Goal: Check status: Check status

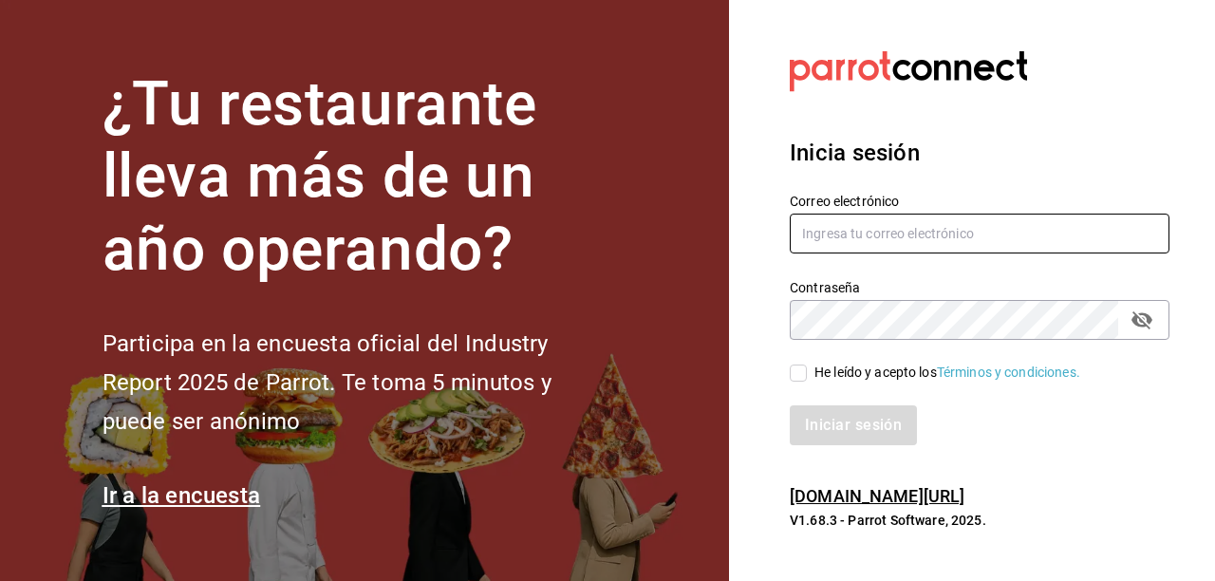
type input "[EMAIL_ADDRESS][DOMAIN_NAME]"
click at [801, 366] on input "He leído y acepto los Términos y condiciones." at bounding box center [798, 372] width 17 height 17
checkbox input "true"
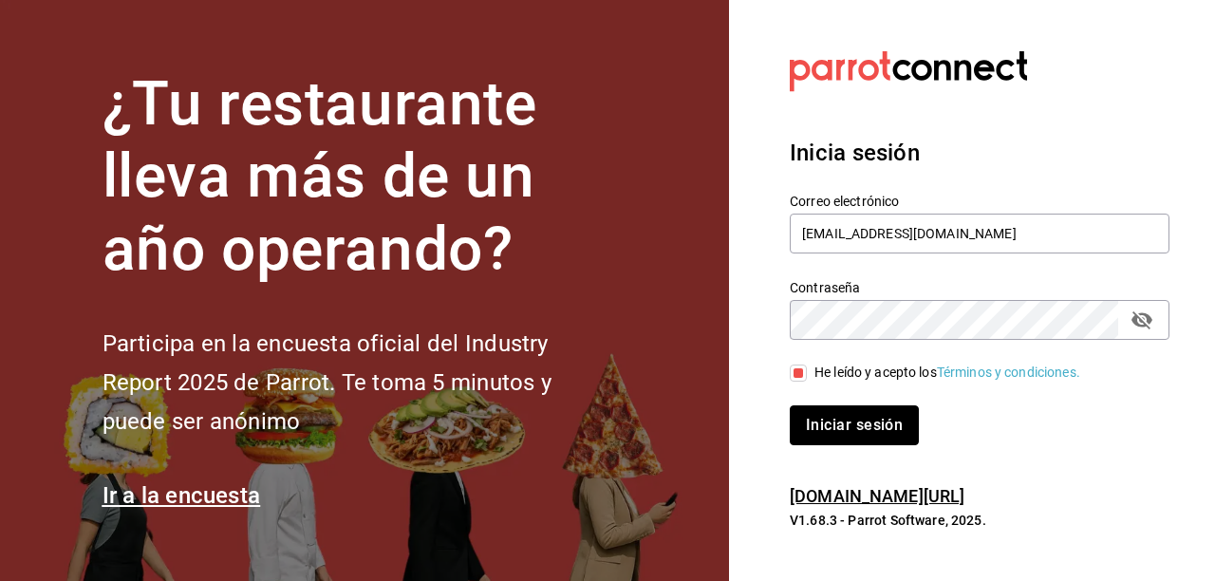
click at [834, 424] on button "Iniciar sesión" at bounding box center [854, 425] width 129 height 40
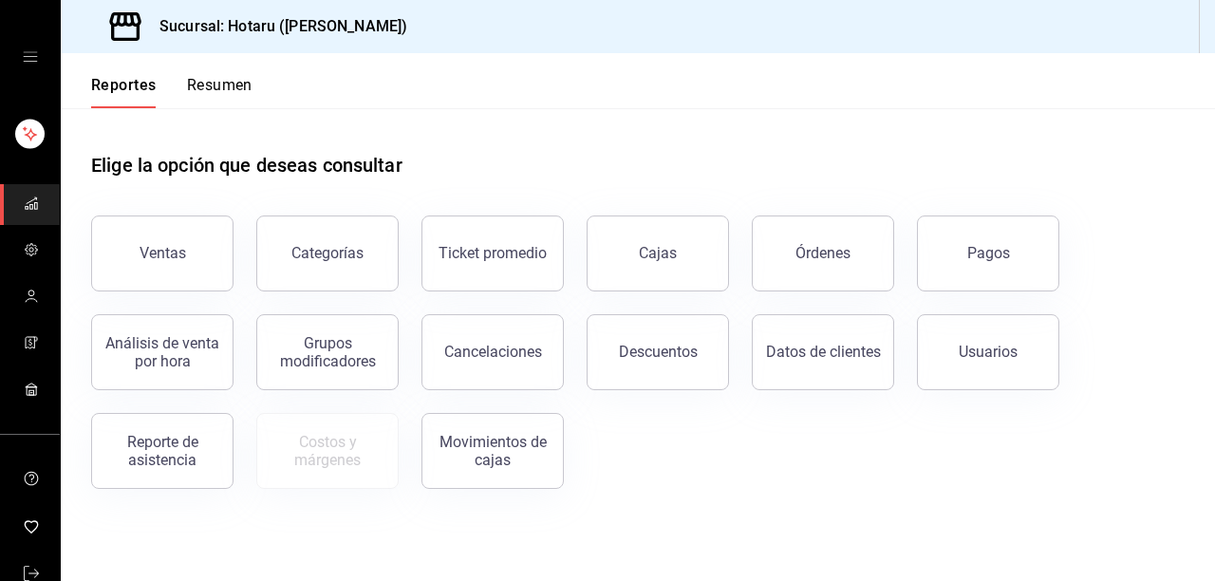
click at [952, 257] on button "Pagos" at bounding box center [988, 253] width 142 height 76
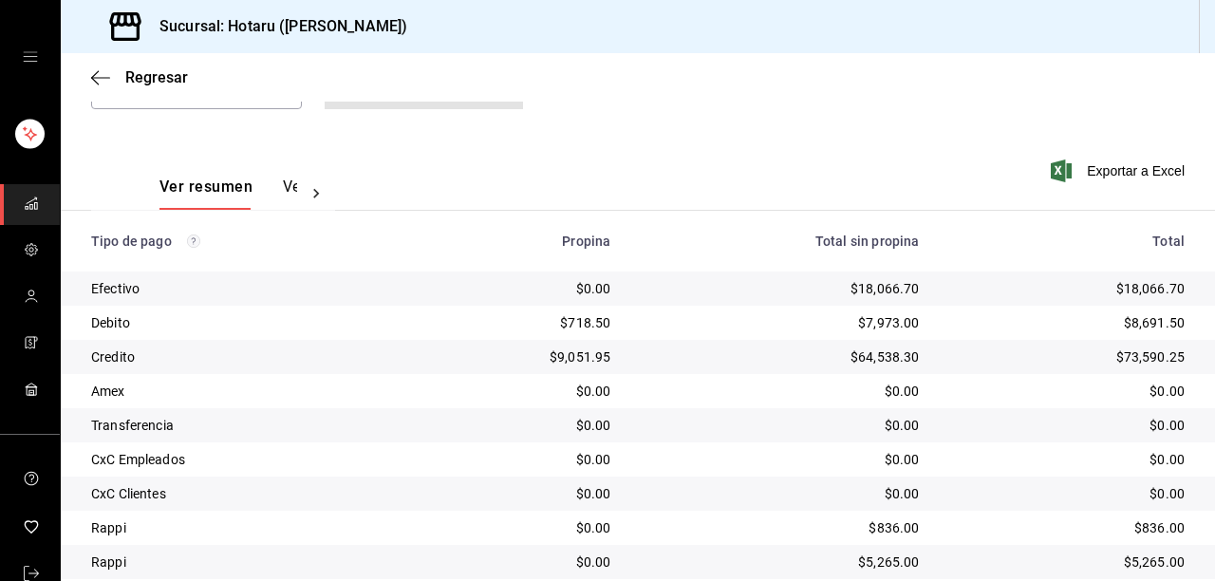
scroll to position [291, 0]
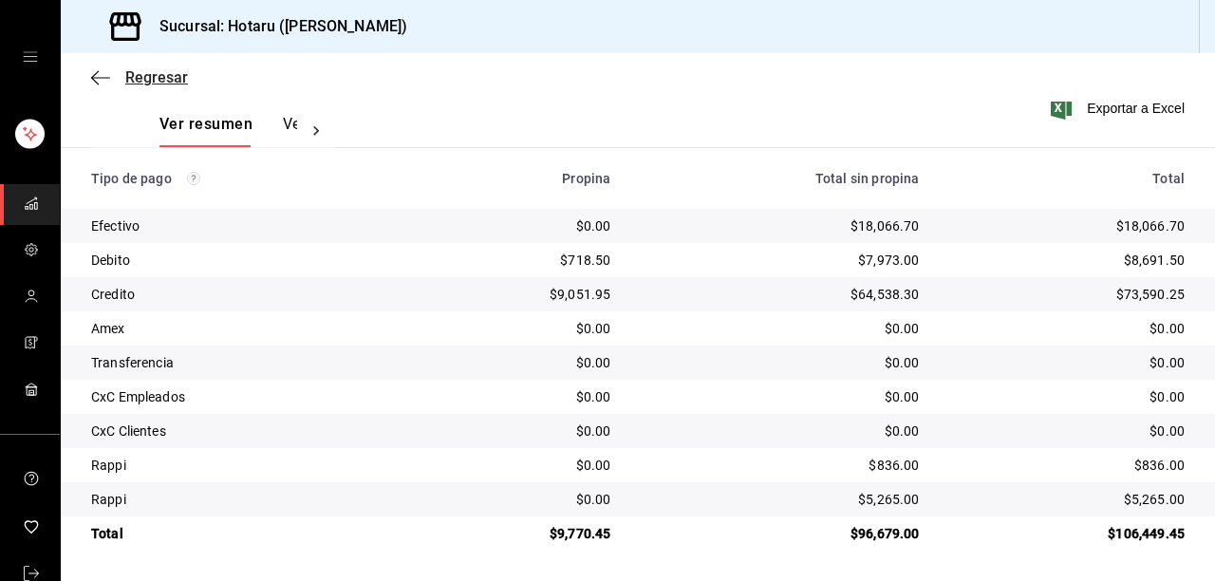
click at [111, 72] on span "Regresar" at bounding box center [139, 77] width 97 height 18
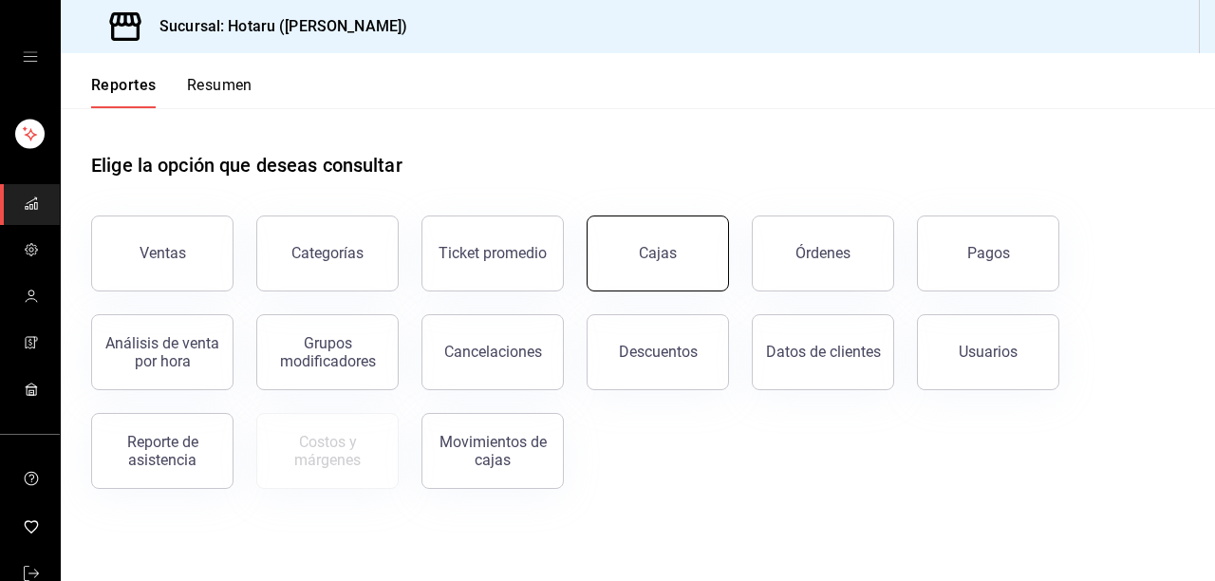
click at [661, 247] on div "Cajas" at bounding box center [658, 253] width 38 height 18
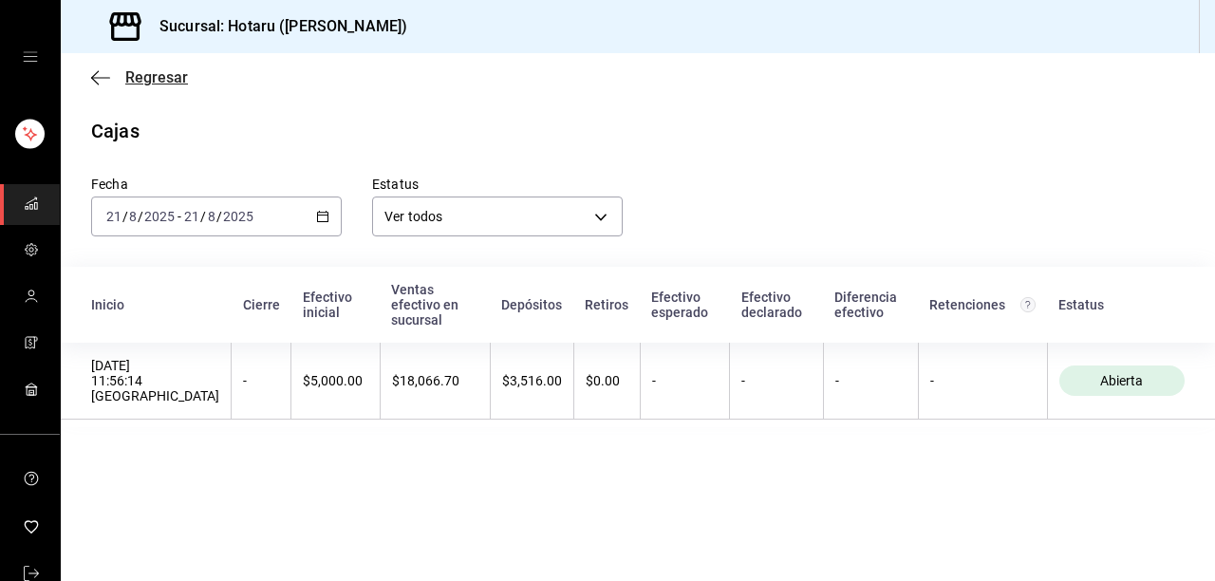
click at [92, 82] on icon "button" at bounding box center [100, 77] width 19 height 17
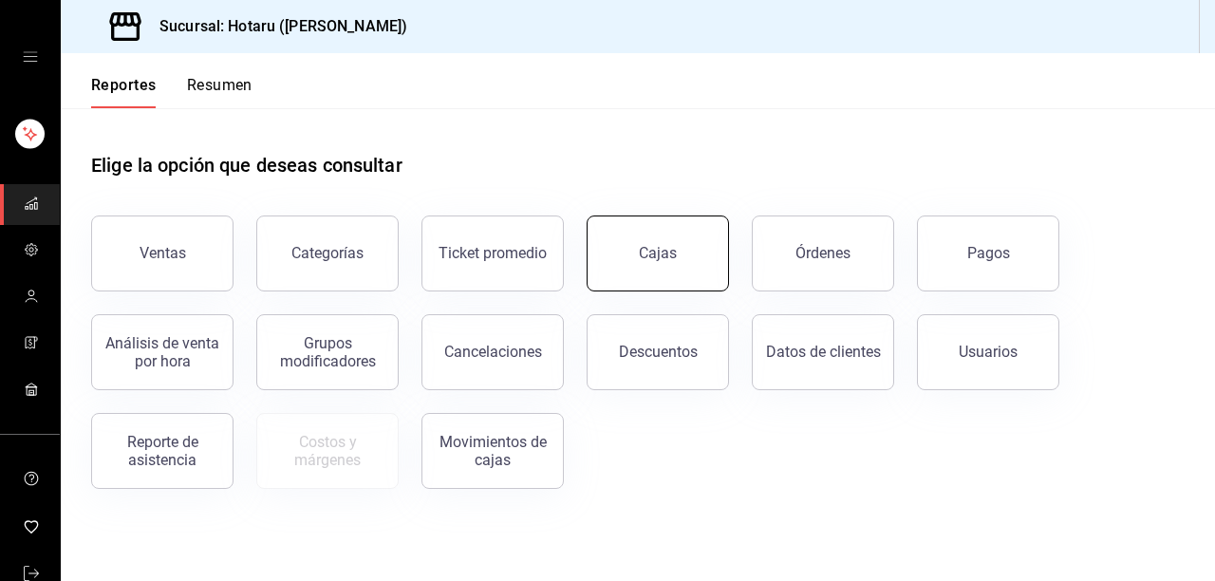
click at [665, 247] on div "Cajas" at bounding box center [658, 253] width 38 height 18
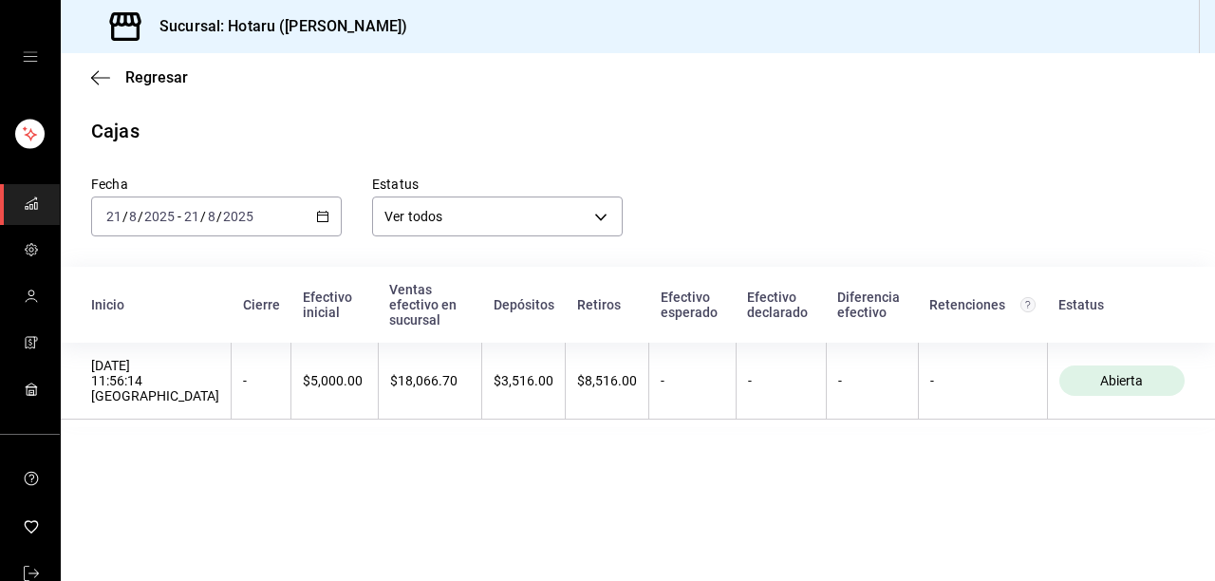
click at [198, 215] on input "21" at bounding box center [191, 216] width 17 height 15
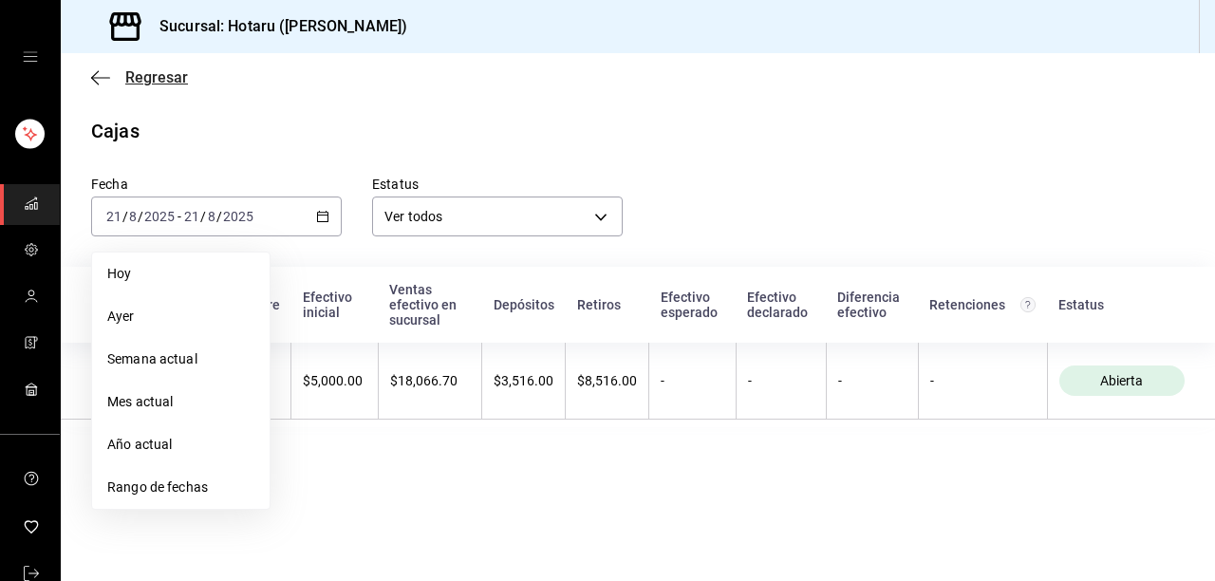
click at [94, 81] on icon "button" at bounding box center [100, 77] width 19 height 17
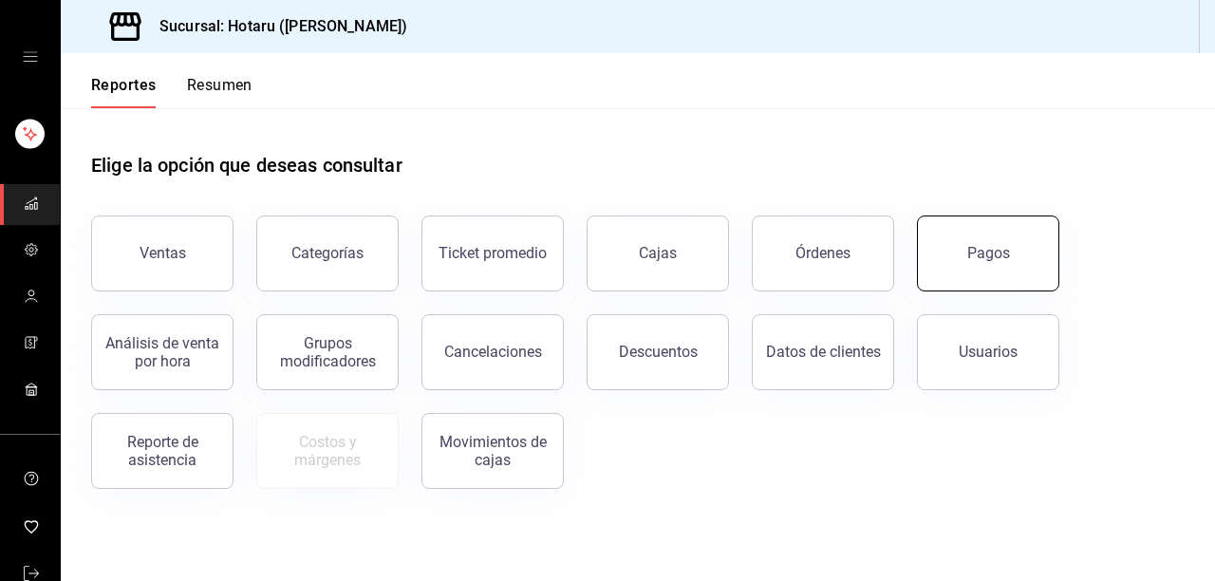
click at [1019, 268] on button "Pagos" at bounding box center [988, 253] width 142 height 76
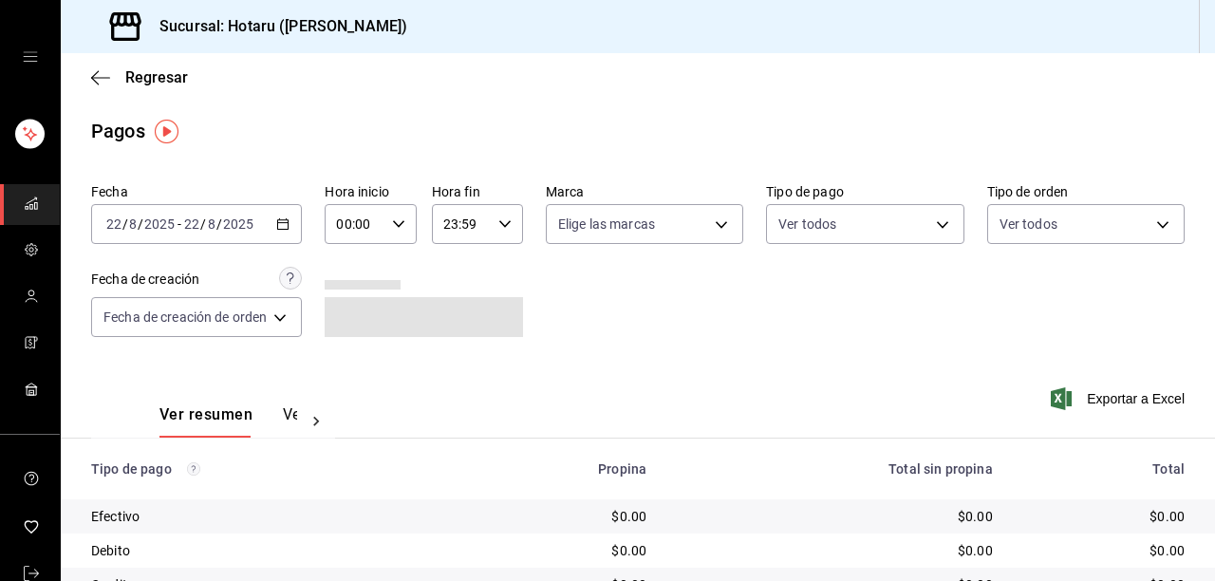
click at [289, 219] on icon "button" at bounding box center [282, 223] width 13 height 13
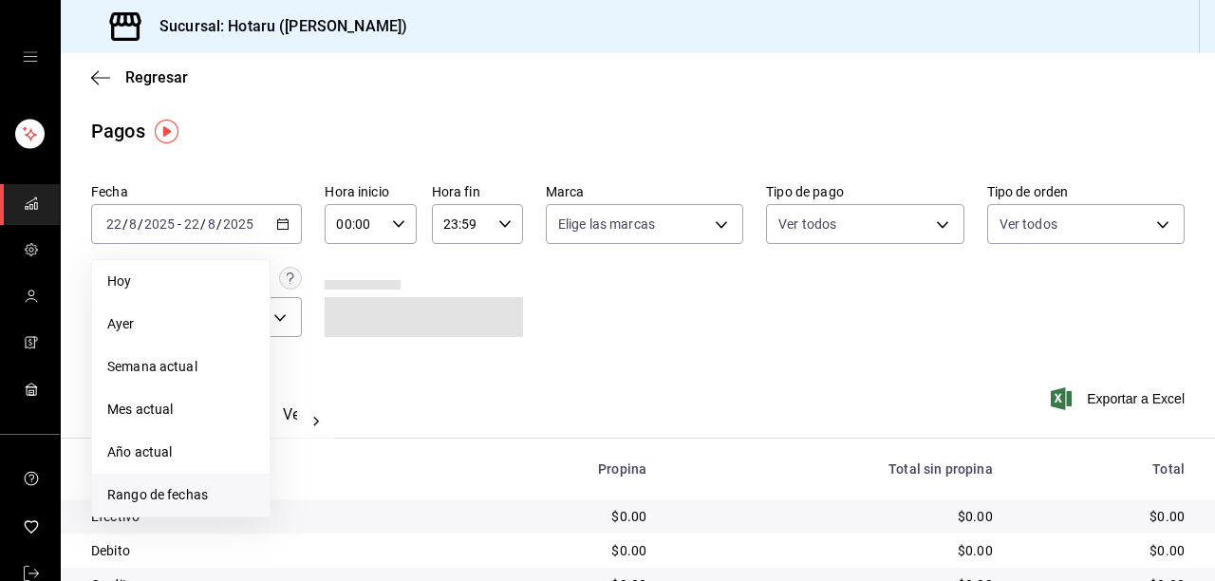
click at [145, 496] on span "Rango de fechas" at bounding box center [180, 495] width 147 height 20
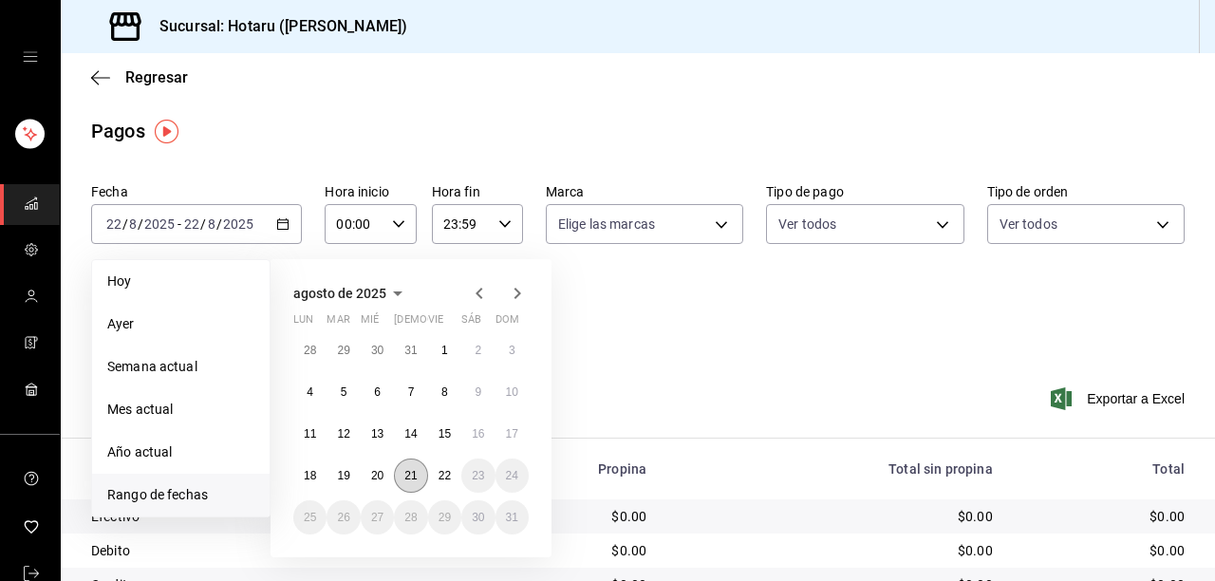
click at [402, 478] on button "21" at bounding box center [410, 475] width 33 height 34
click at [441, 476] on abbr "22" at bounding box center [445, 475] width 12 height 13
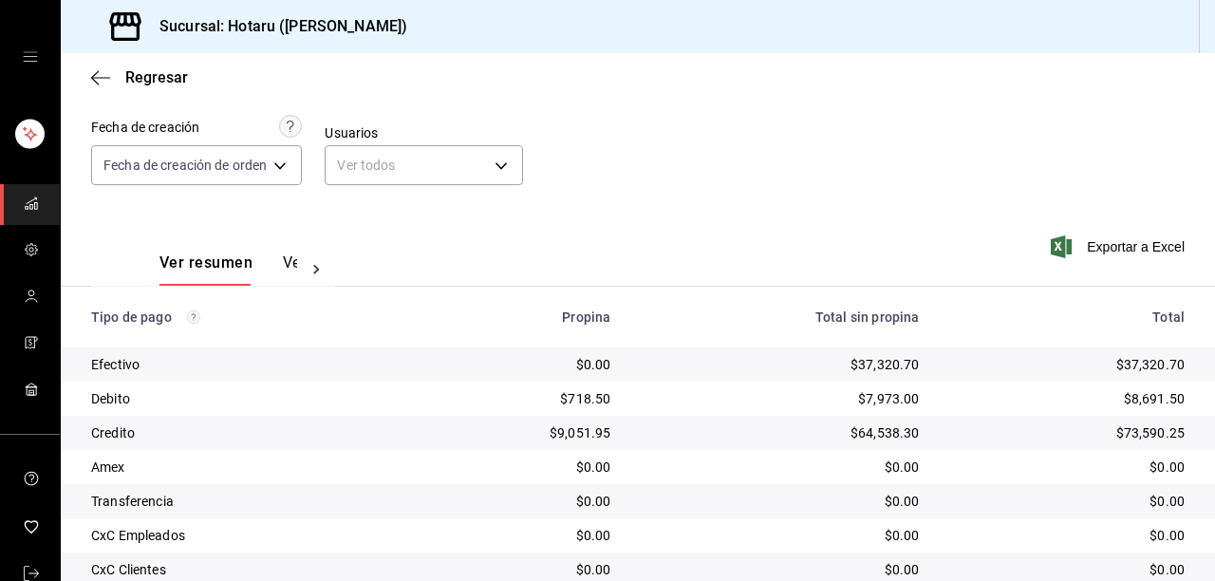
scroll to position [291, 0]
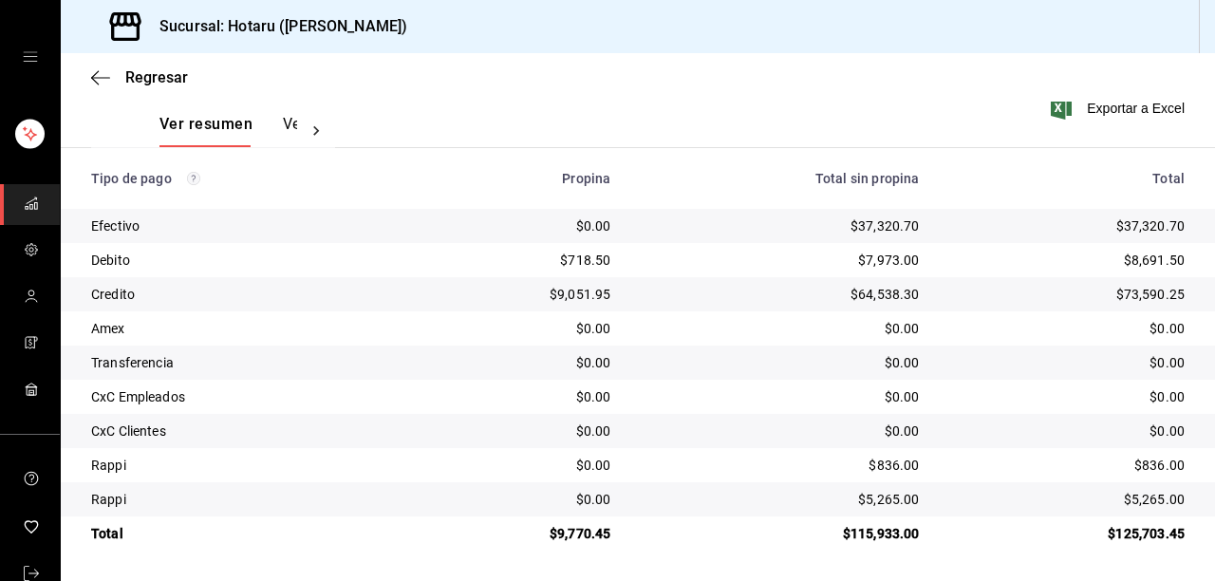
click at [90, 77] on div "Regresar" at bounding box center [638, 77] width 1154 height 48
click at [96, 75] on icon "button" at bounding box center [100, 77] width 19 height 17
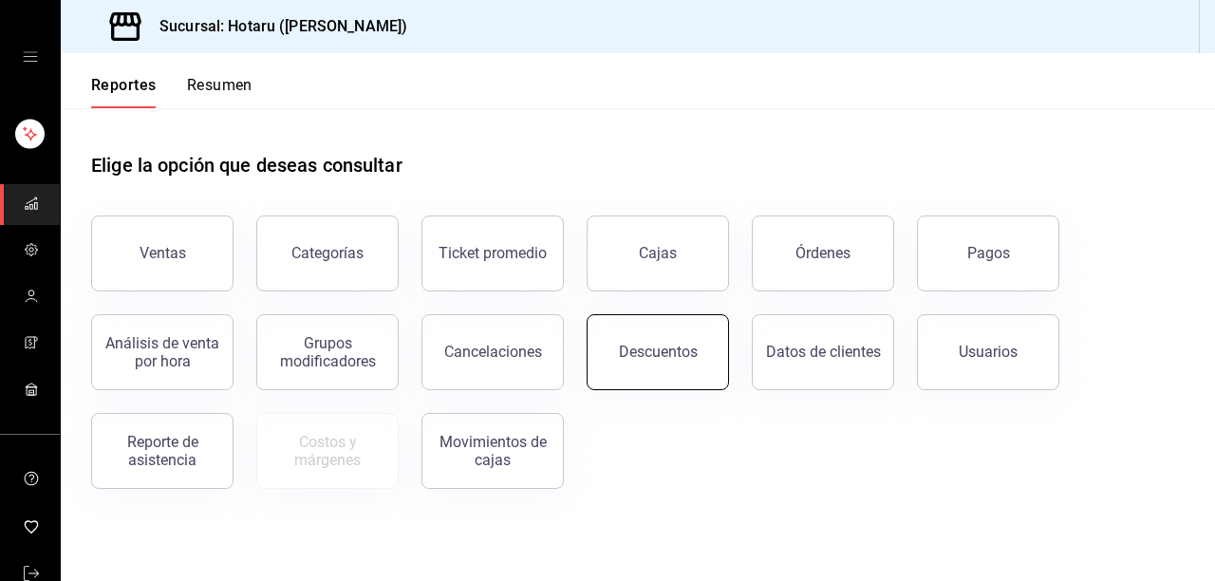
click at [699, 353] on button "Descuentos" at bounding box center [658, 352] width 142 height 76
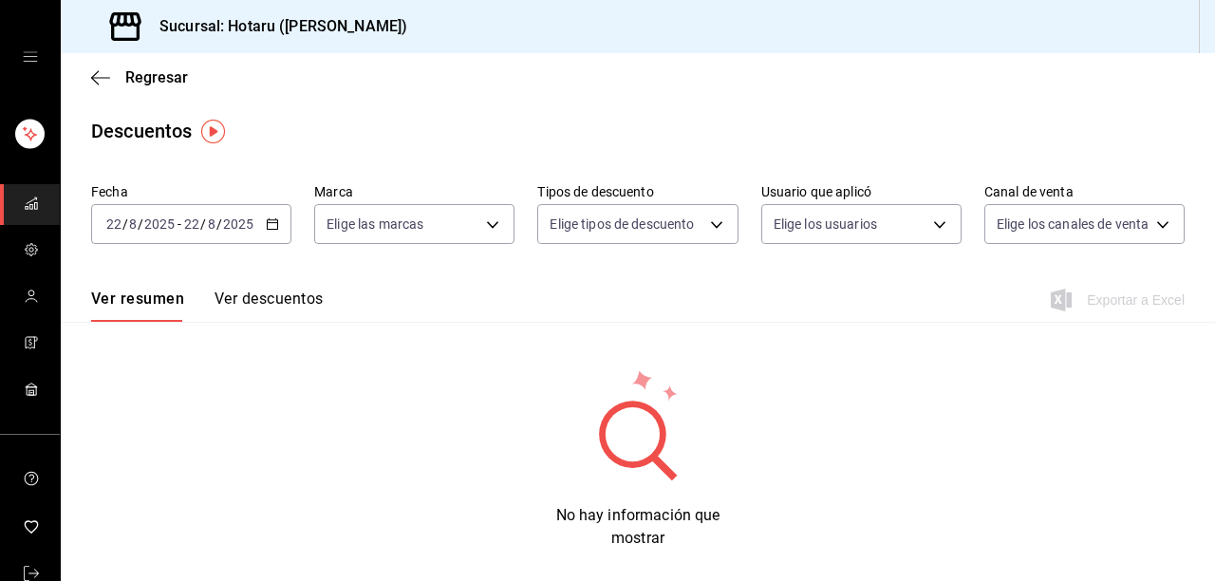
click at [270, 223] on \(Stroke\) "button" at bounding box center [273, 222] width 10 height 1
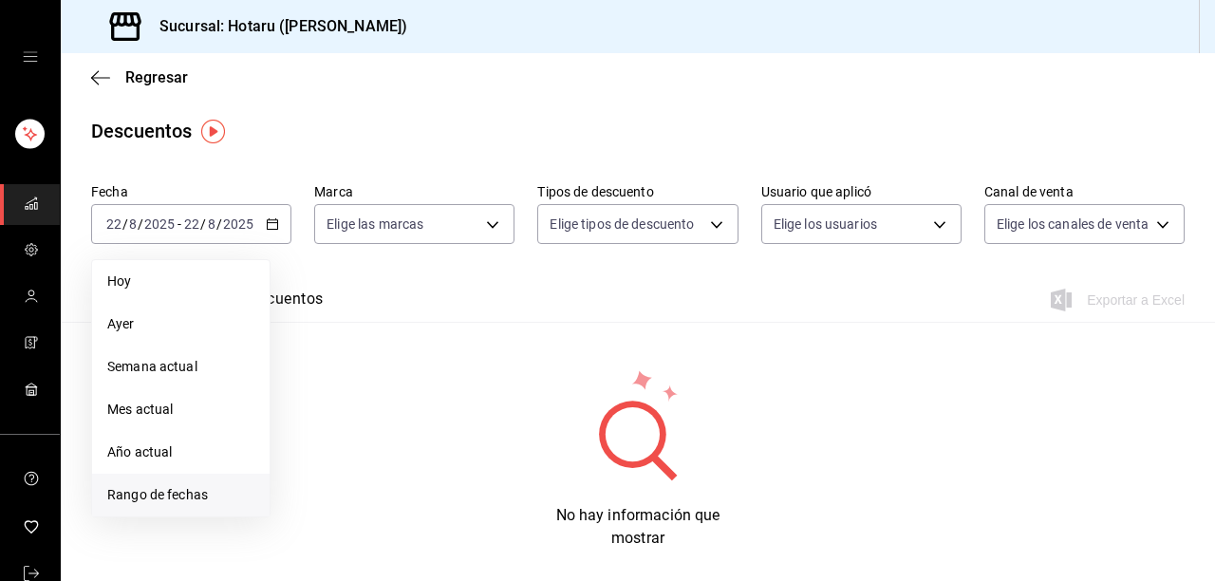
click at [177, 496] on span "Rango de fechas" at bounding box center [180, 495] width 147 height 20
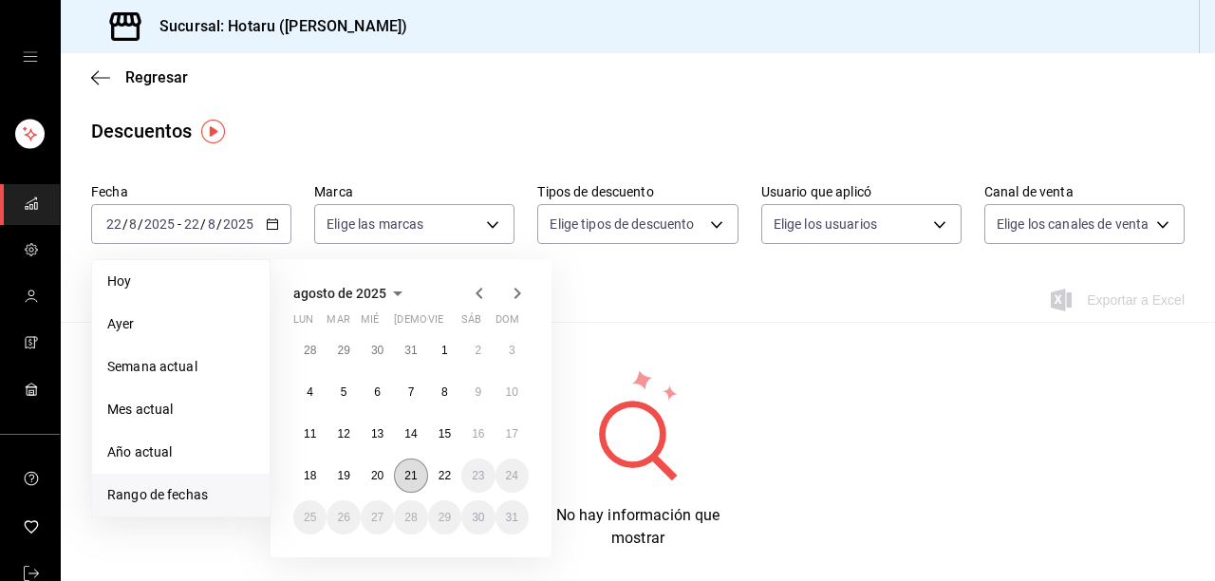
click at [418, 481] on button "21" at bounding box center [410, 475] width 33 height 34
click at [441, 476] on abbr "22" at bounding box center [445, 475] width 12 height 13
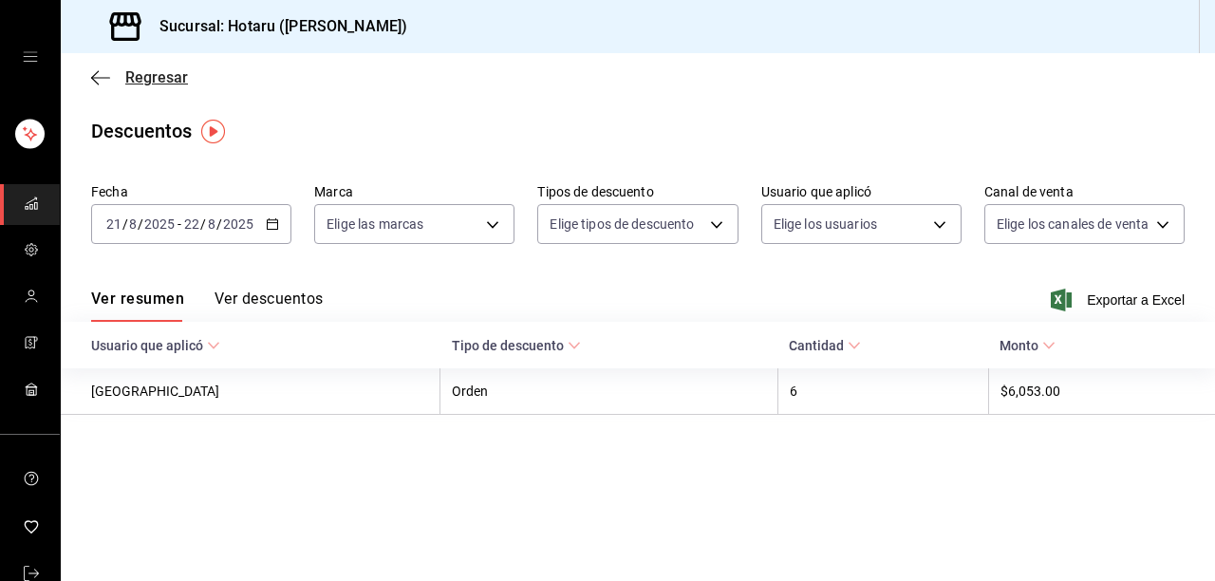
click at [95, 75] on icon "button" at bounding box center [100, 77] width 19 height 17
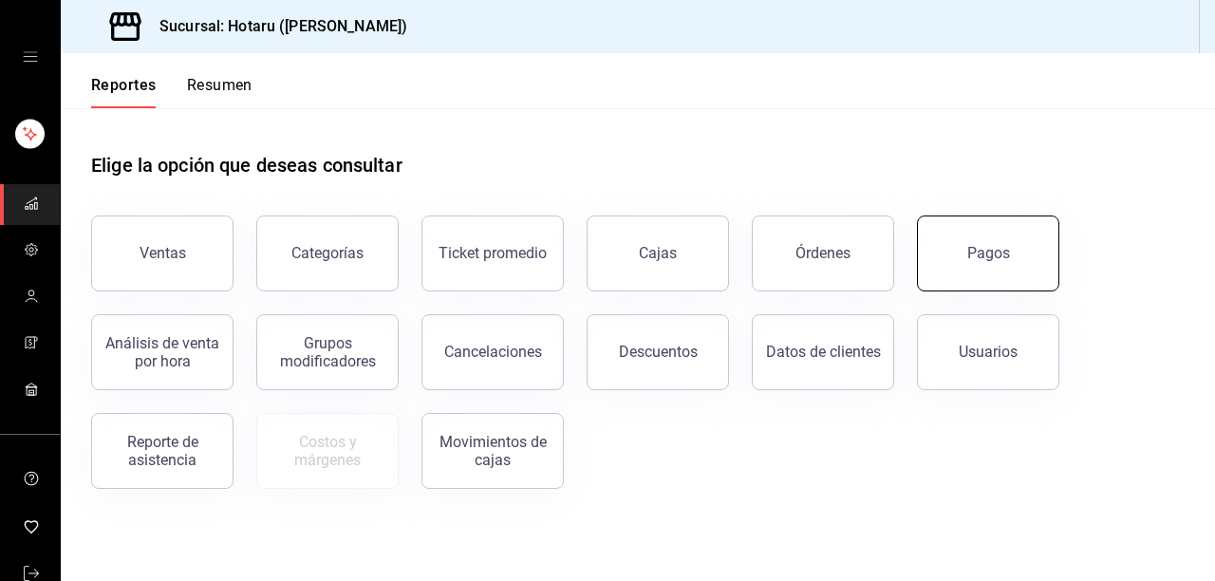
click at [957, 262] on button "Pagos" at bounding box center [988, 253] width 142 height 76
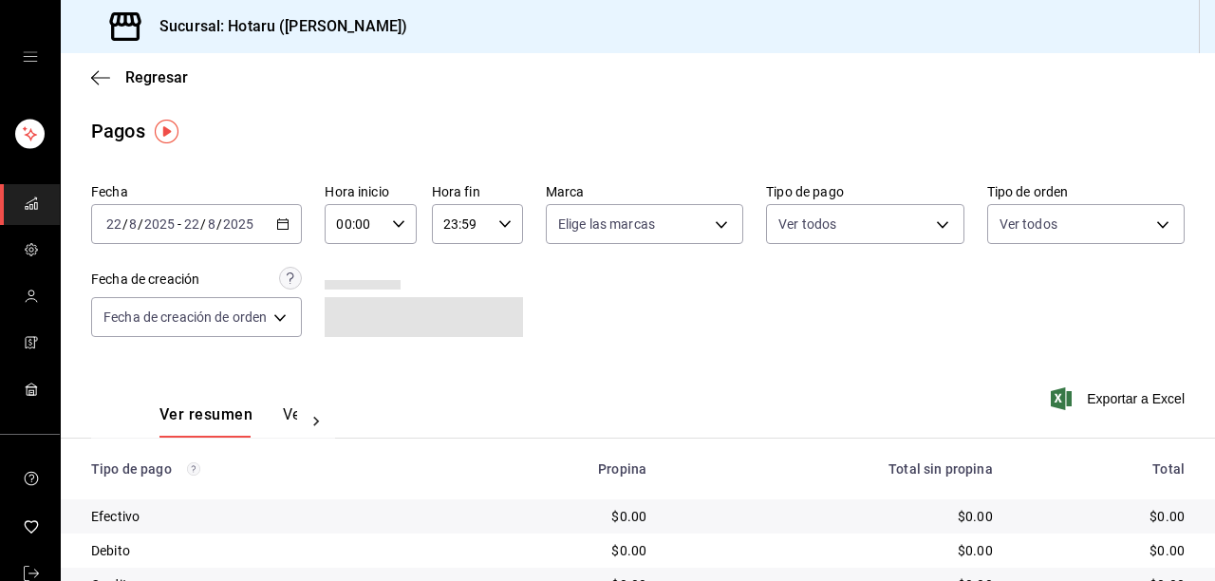
click at [289, 223] on \(Stroke\) "button" at bounding box center [283, 222] width 10 height 1
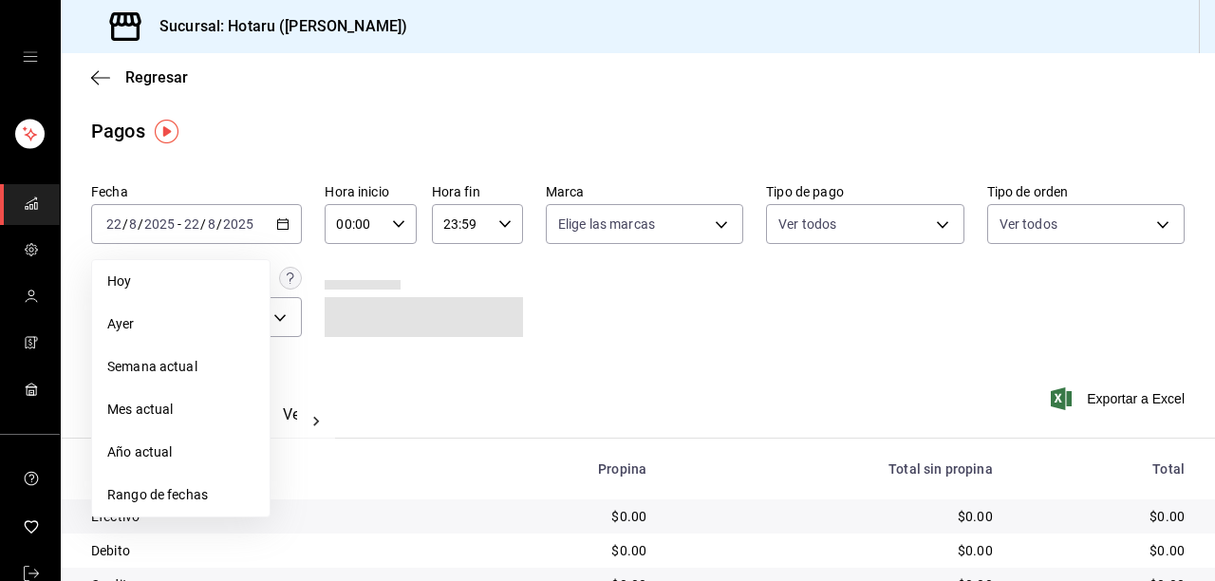
click at [194, 497] on span "Rango de fechas" at bounding box center [180, 495] width 147 height 20
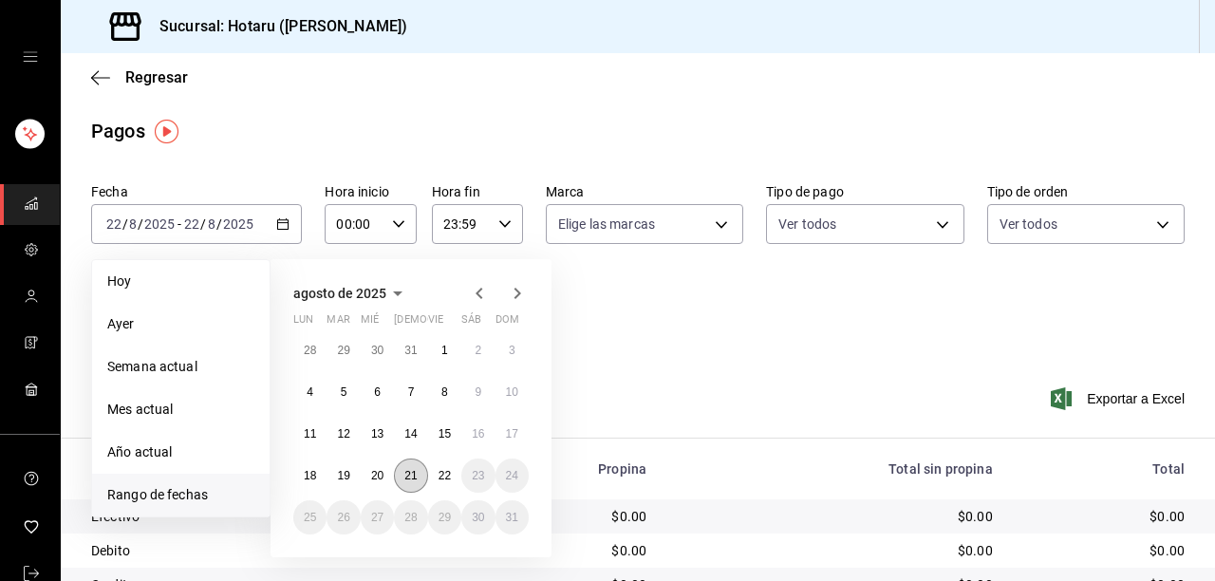
click at [420, 476] on button "21" at bounding box center [410, 475] width 33 height 34
click at [441, 476] on abbr "22" at bounding box center [445, 475] width 12 height 13
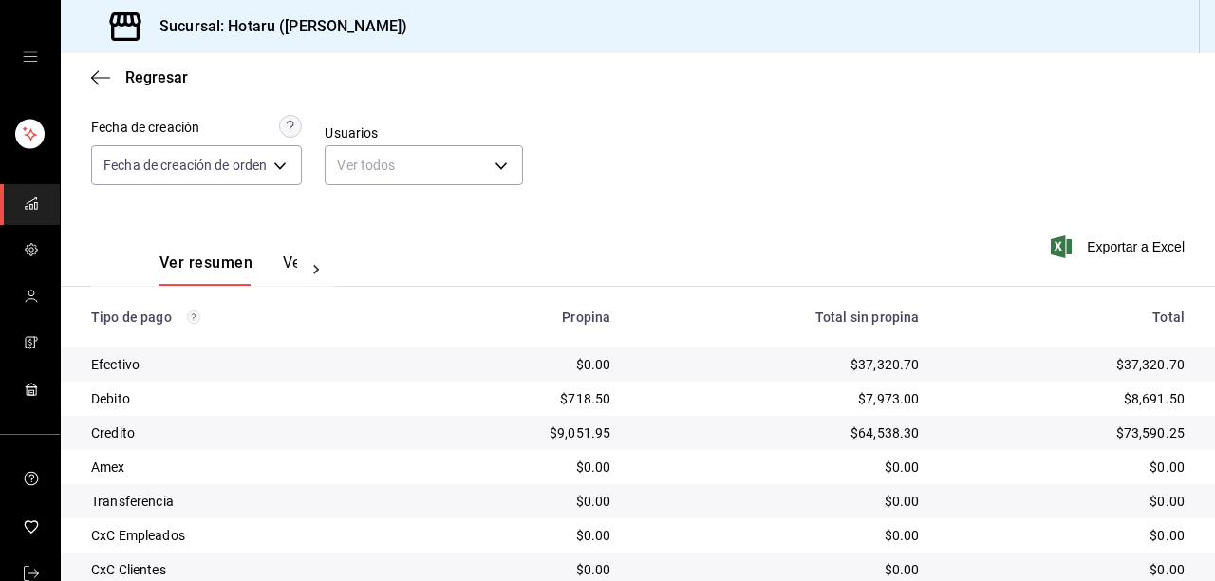
scroll to position [291, 0]
